Goal: Task Accomplishment & Management: Use online tool/utility

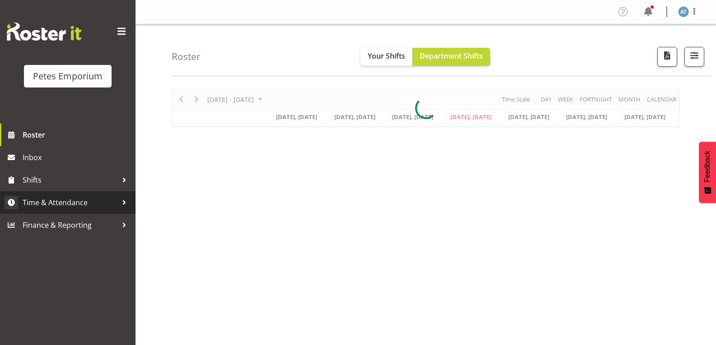
click at [97, 205] on span "Time & Attendance" at bounding box center [70, 203] width 95 height 14
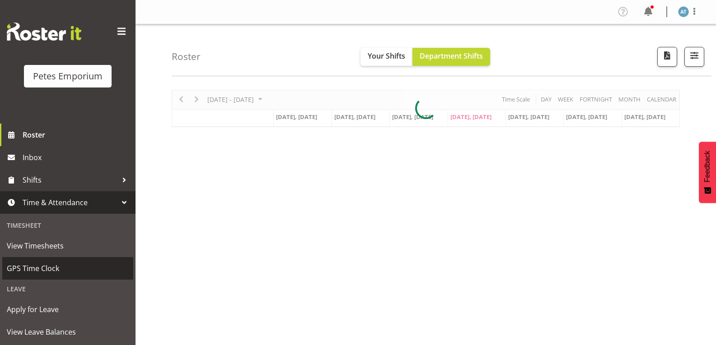
click at [105, 272] on span "GPS Time Clock" at bounding box center [68, 269] width 122 height 14
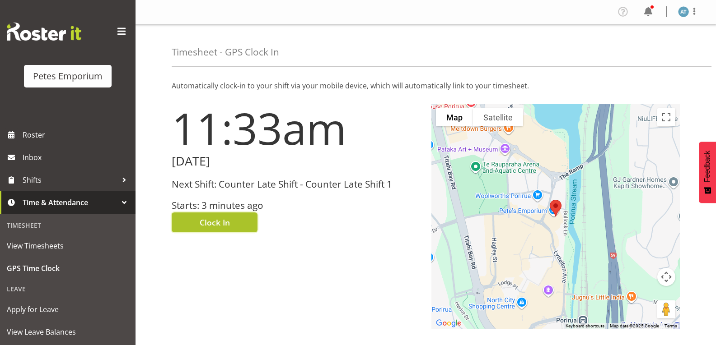
click at [233, 227] on button "Clock In" at bounding box center [215, 223] width 86 height 20
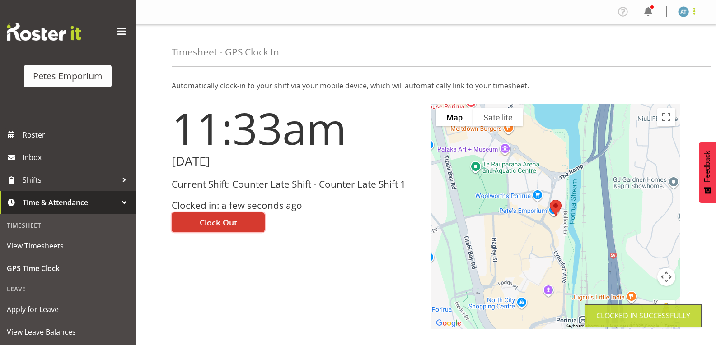
click at [699, 12] on span at bounding box center [694, 11] width 11 height 11
click at [681, 45] on link "Log Out" at bounding box center [656, 47] width 87 height 16
